Goal: Navigation & Orientation: Find specific page/section

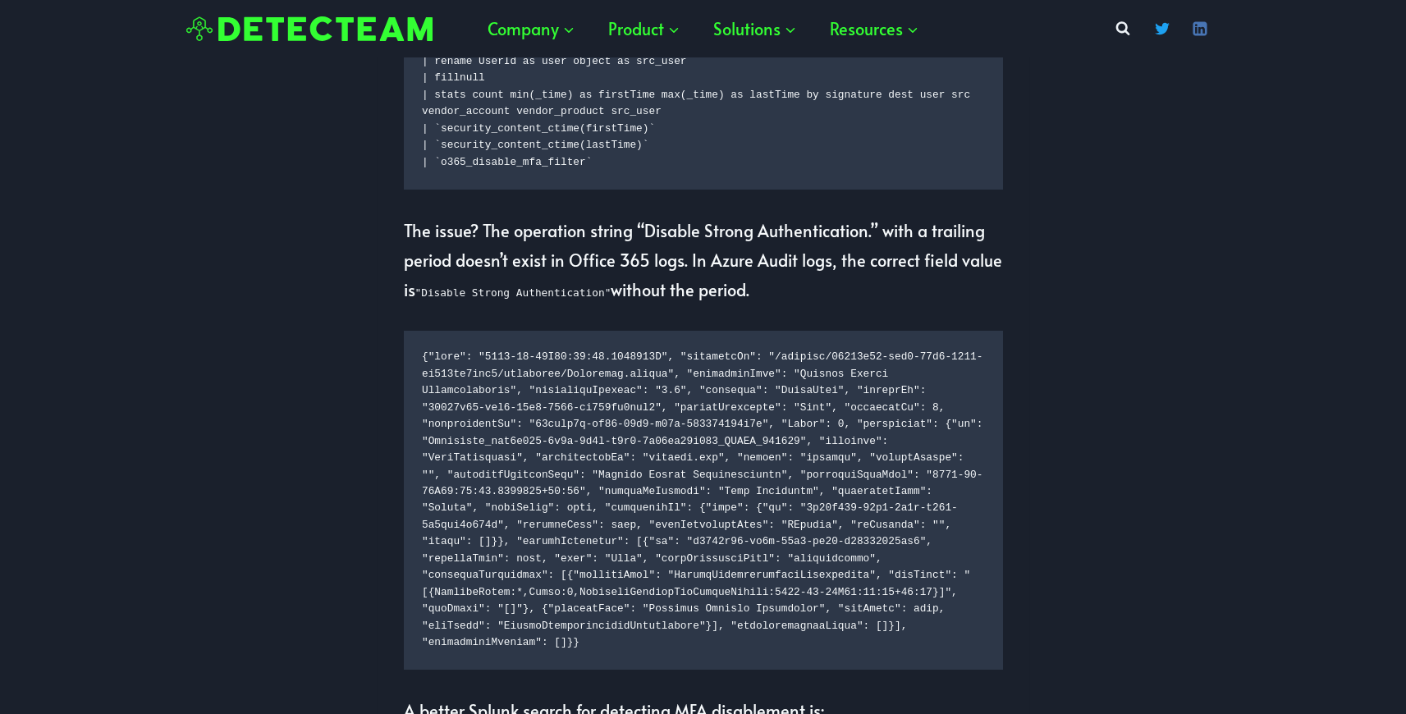
scroll to position [1704, 0]
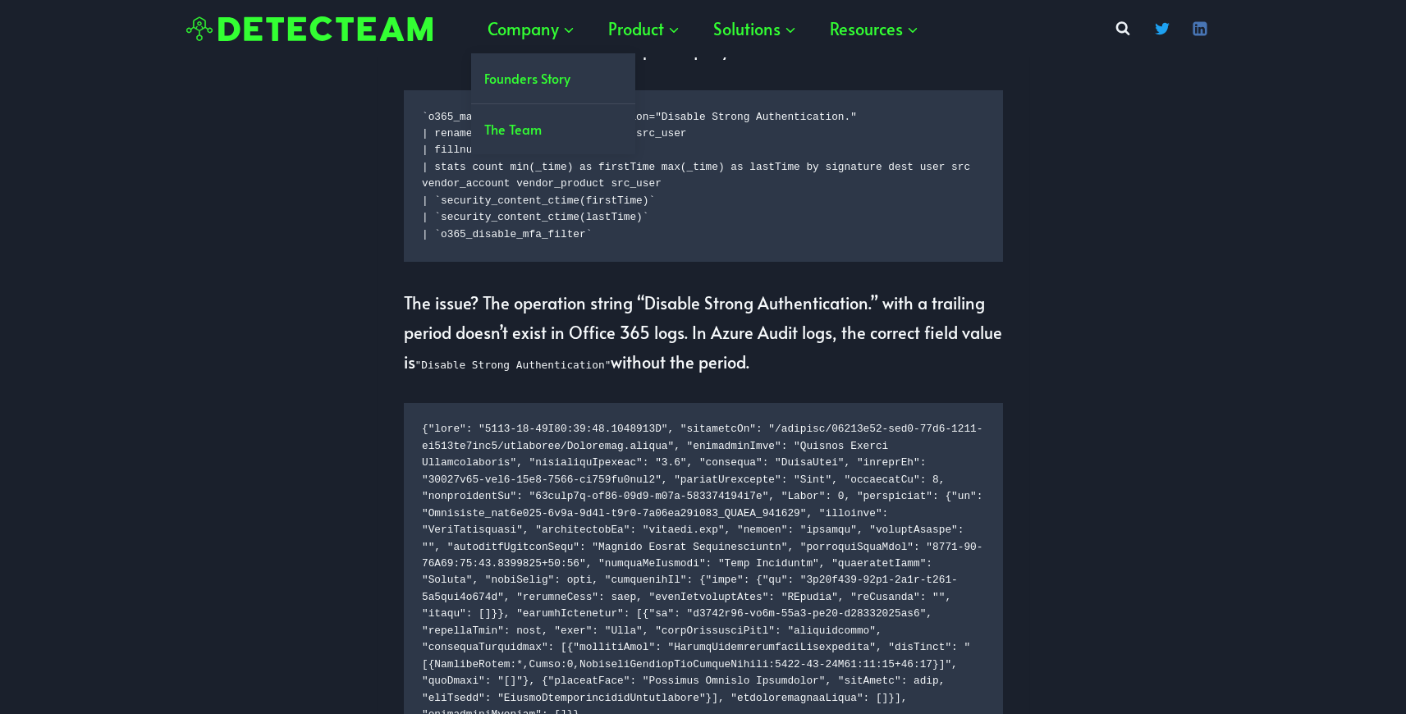
click at [517, 131] on link "The Team" at bounding box center [553, 129] width 164 height 50
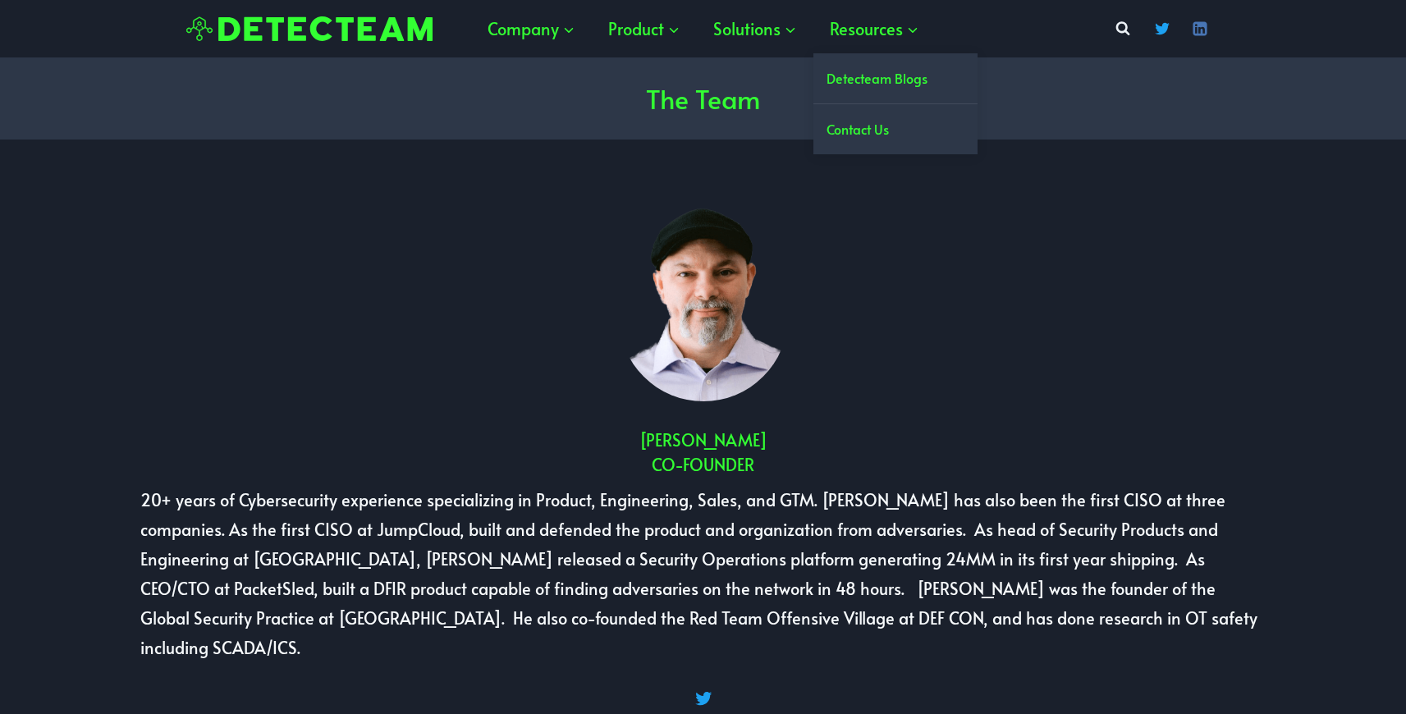
click at [854, 75] on link "Detecteam Blogs" at bounding box center [895, 78] width 164 height 50
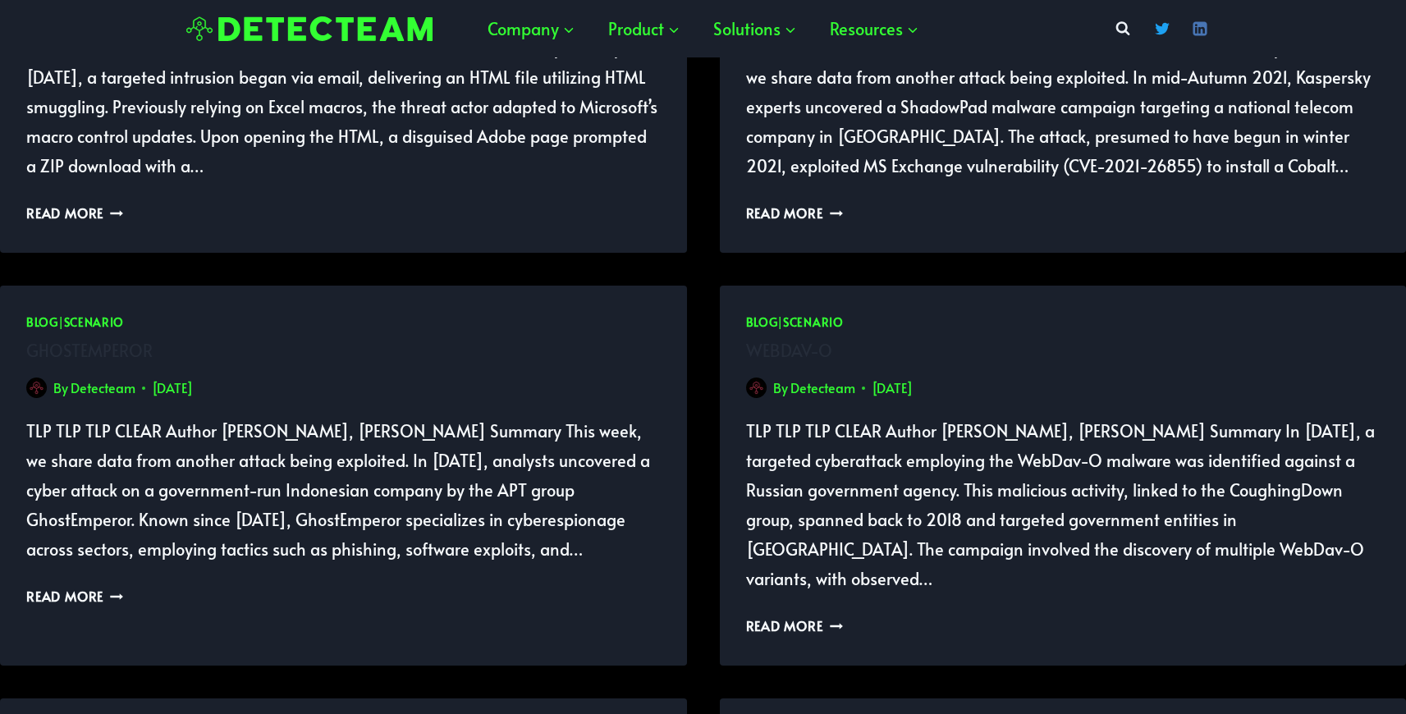
scroll to position [944, 0]
